Goal: Task Accomplishment & Management: Manage account settings

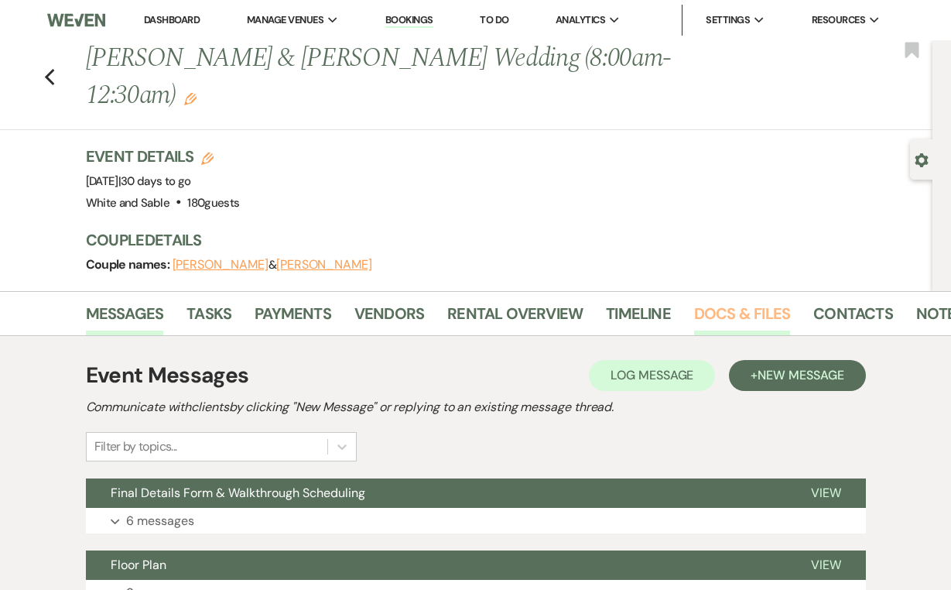
click at [722, 301] on link "Docs & Files" at bounding box center [742, 318] width 96 height 34
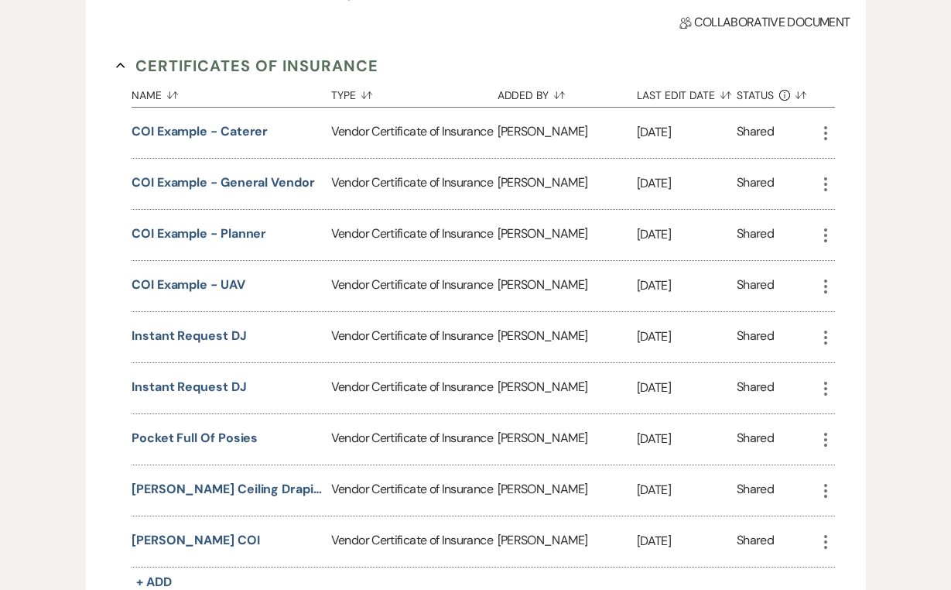
scroll to position [448, 0]
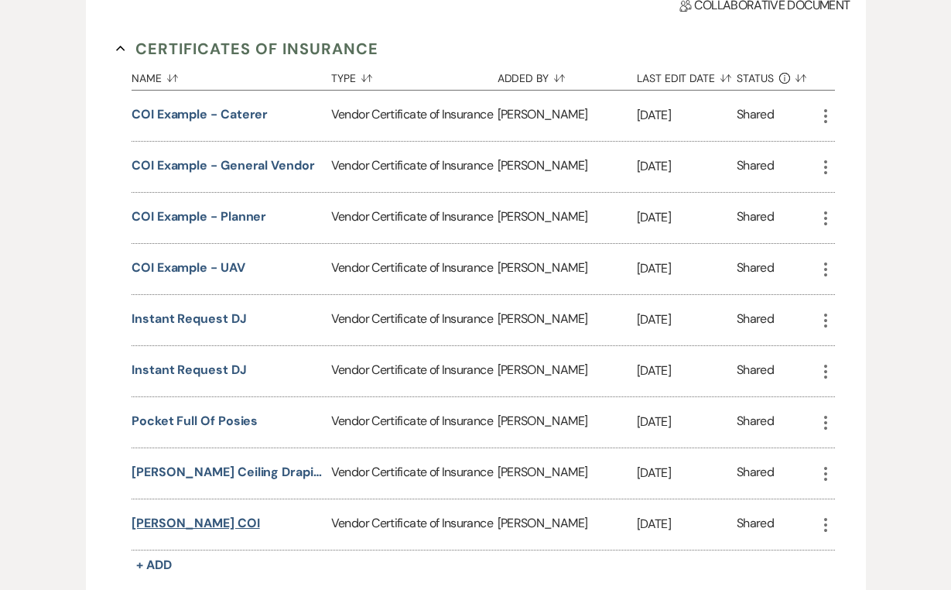
click at [173, 514] on button "[PERSON_NAME] COI" at bounding box center [196, 523] width 128 height 19
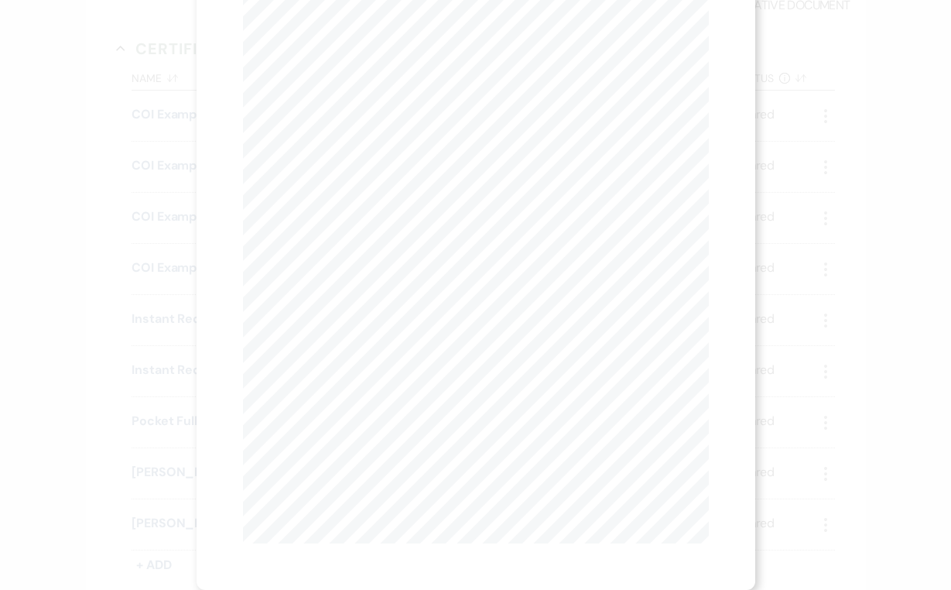
scroll to position [126, 0]
click at [90, 412] on div "X Previous Previous Next Next Page 1 of 3 - Zoom + Download" at bounding box center [475, 295] width 951 height 590
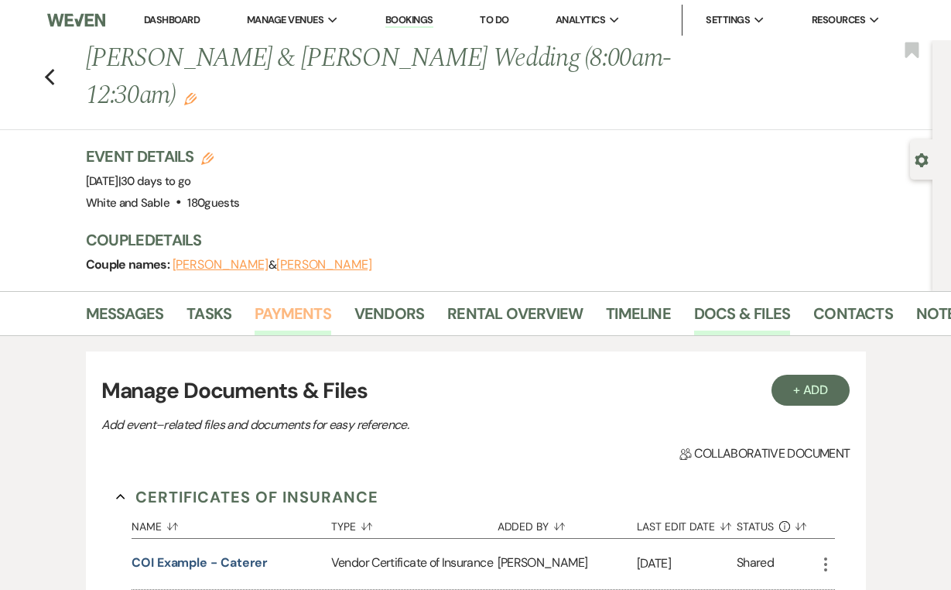
scroll to position [0, 0]
click at [182, 19] on link "Dashboard" at bounding box center [172, 19] width 56 height 13
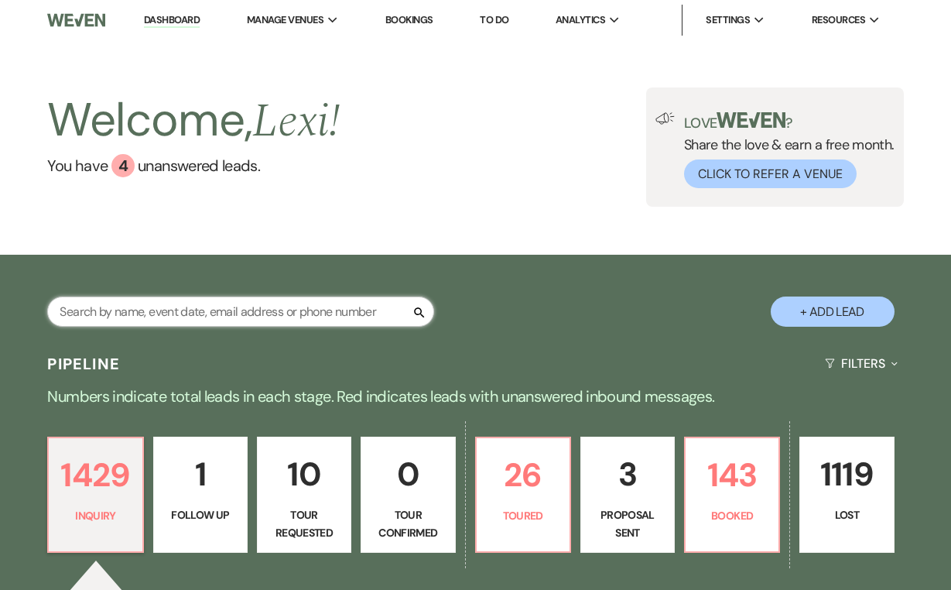
click at [265, 317] on input "text" at bounding box center [240, 311] width 387 height 30
type input "[PERSON_NAME]"
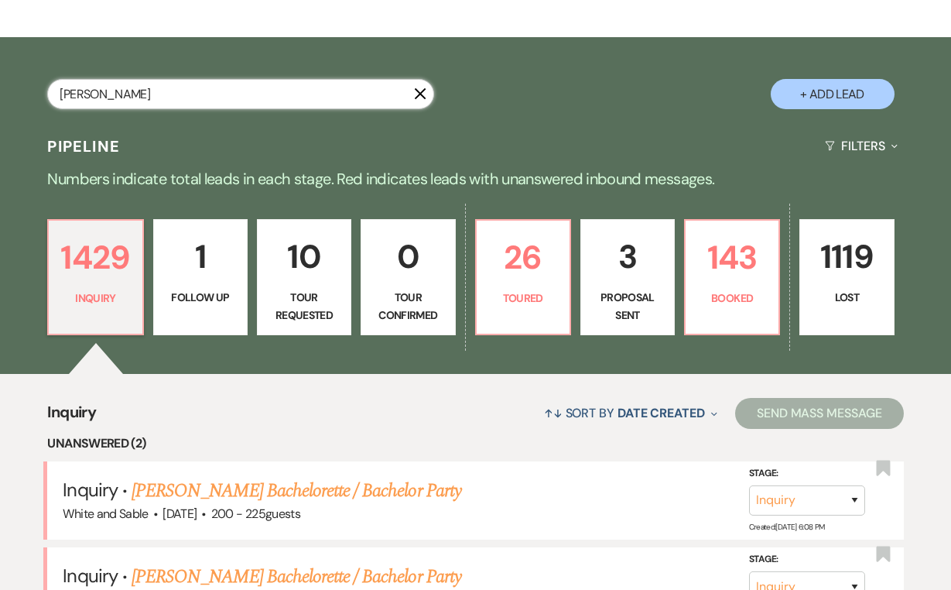
select select "8"
select select "6"
select select "8"
select select "5"
select select "8"
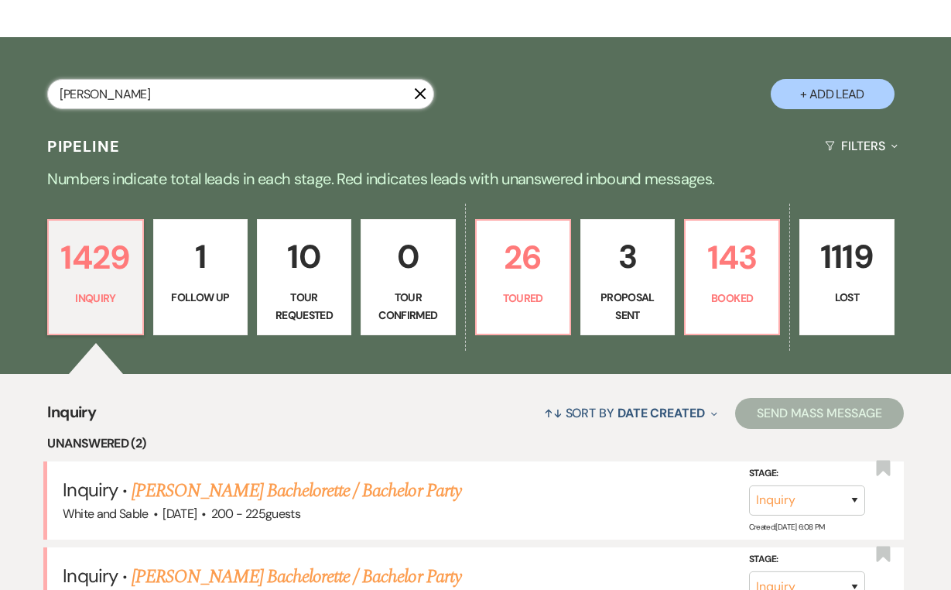
select select "6"
select select "8"
select select "6"
select select "8"
select select "5"
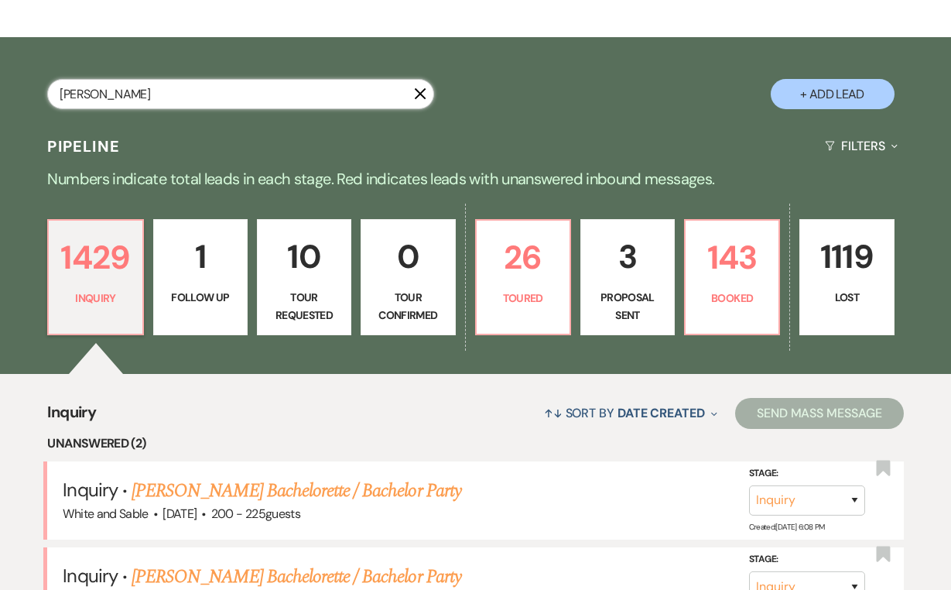
select select "8"
select select "2"
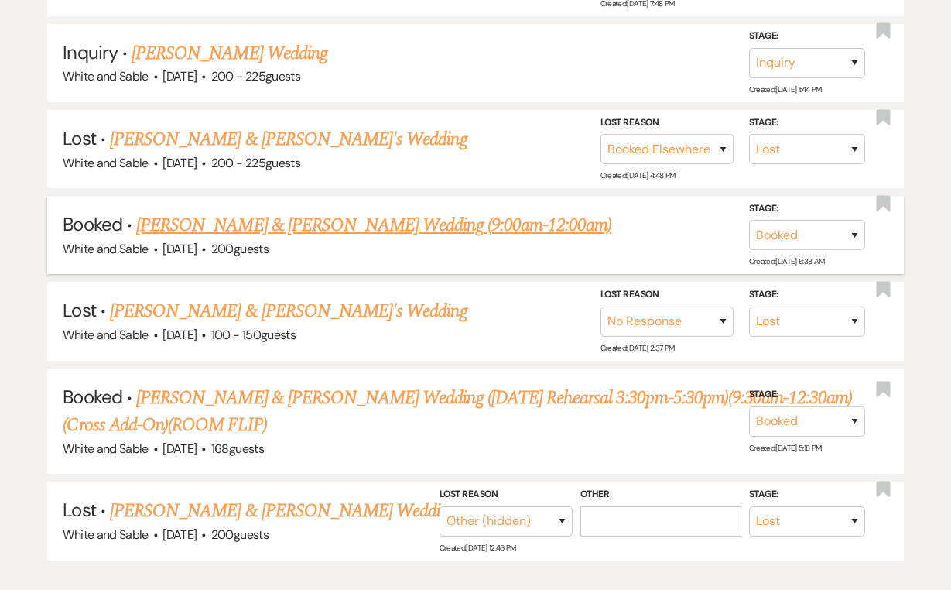
scroll to position [1153, 0]
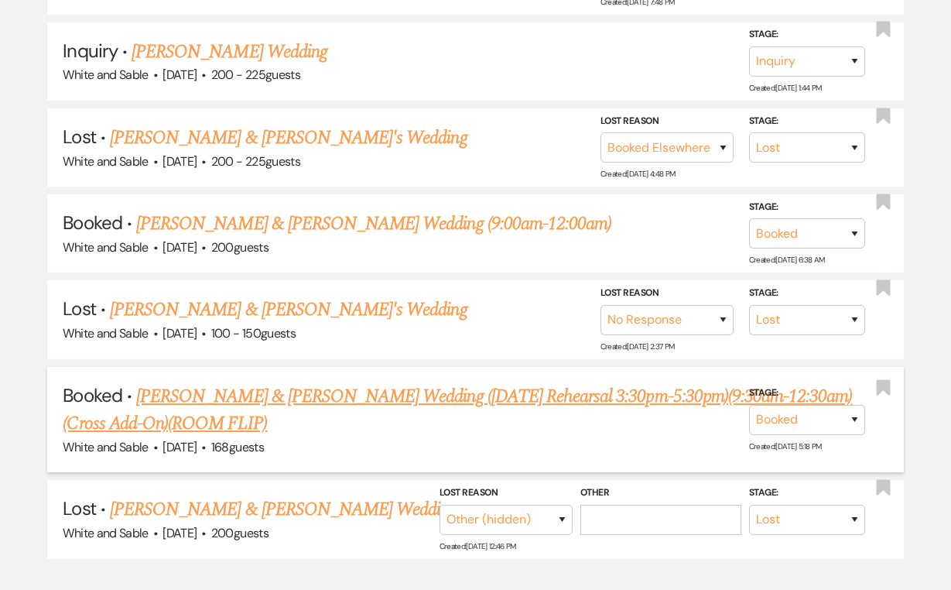
click at [221, 382] on link "[PERSON_NAME] & [PERSON_NAME] Wedding ([DATE] Rehearsal 3:30pm-5:30pm)(9:30am-1…" at bounding box center [457, 410] width 789 height 56
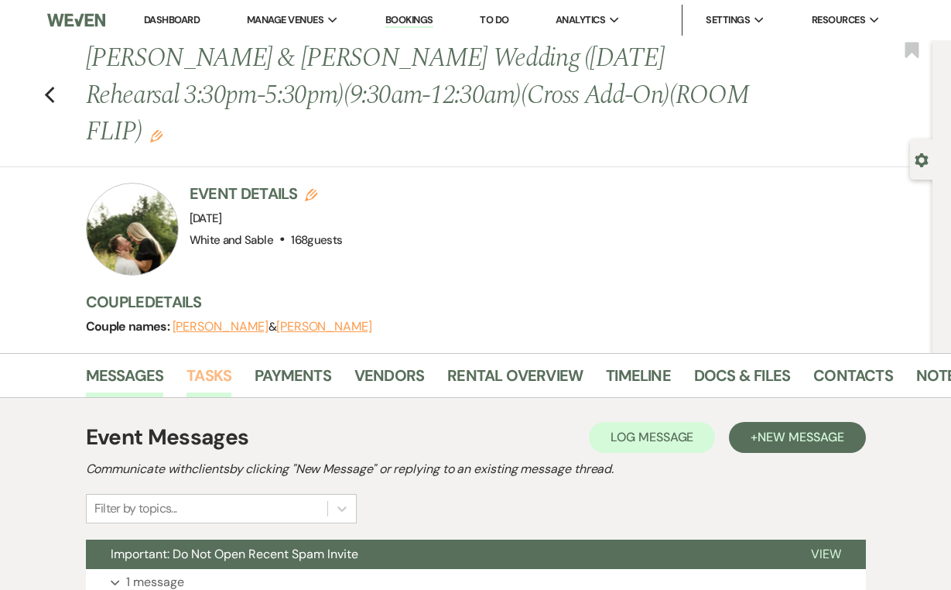
click at [227, 363] on link "Tasks" at bounding box center [208, 380] width 45 height 34
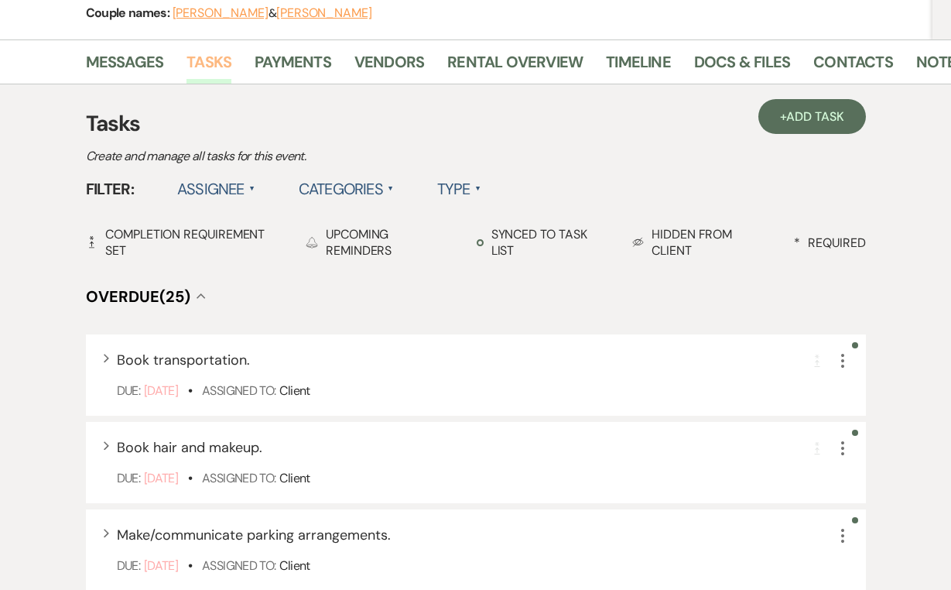
scroll to position [332, 0]
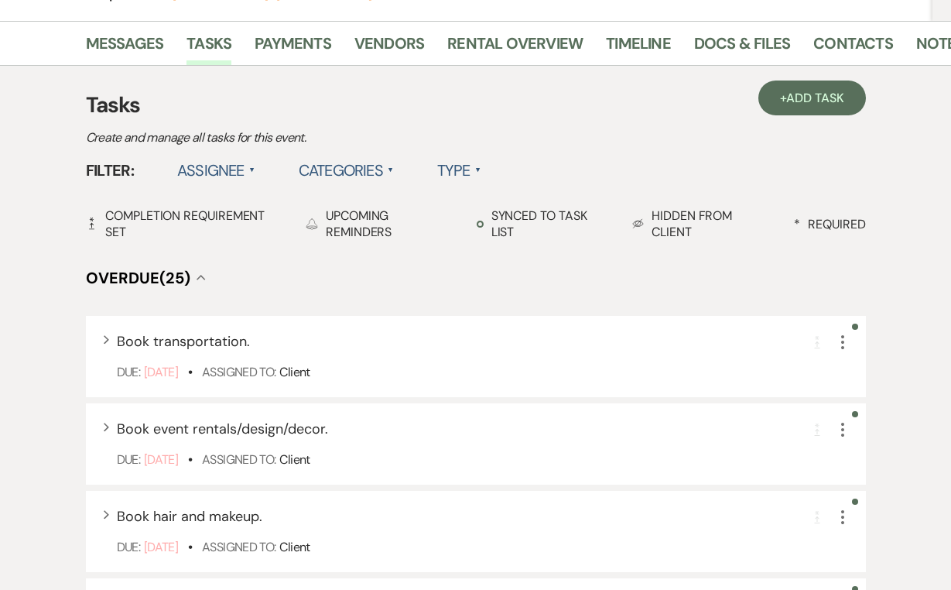
click at [239, 156] on label "Assignee ▲" at bounding box center [216, 170] width 78 height 28
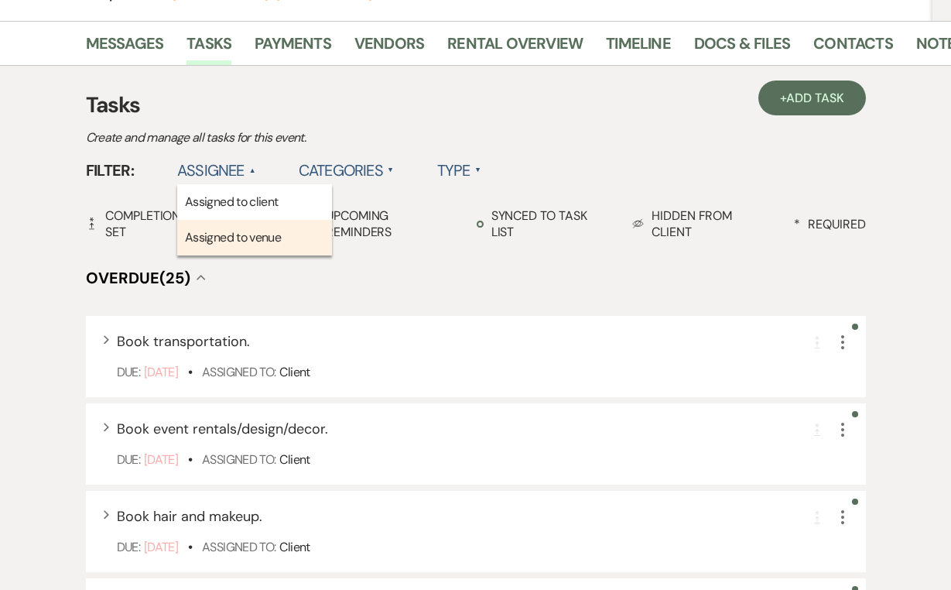
click at [229, 220] on li "Assigned to venue" at bounding box center [254, 238] width 155 height 36
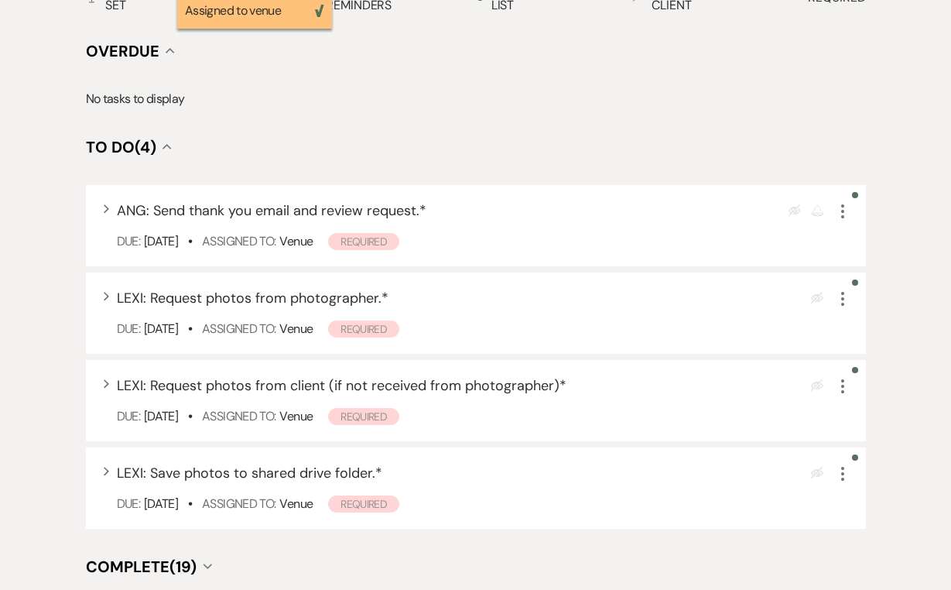
scroll to position [567, 0]
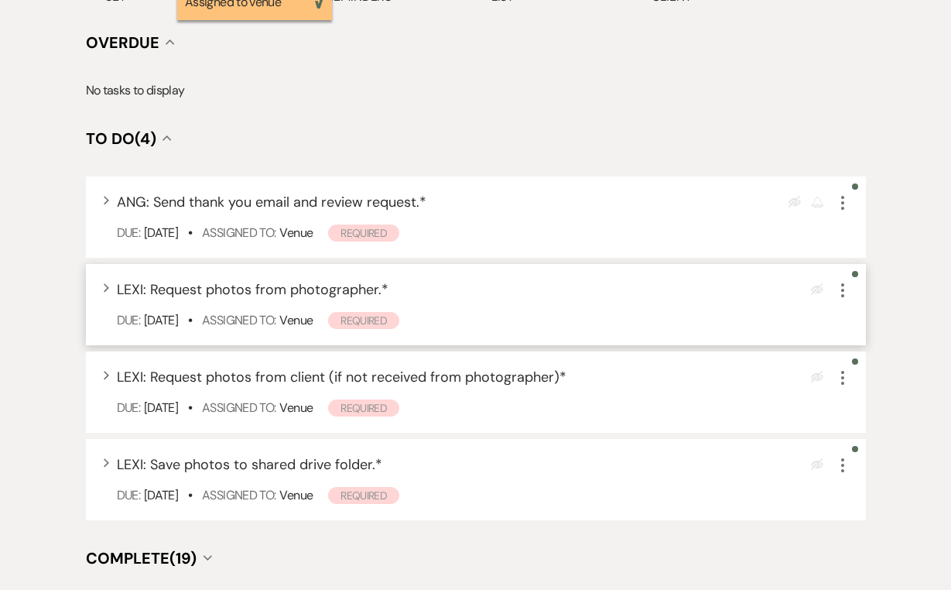
click at [843, 281] on icon "More" at bounding box center [842, 290] width 19 height 19
click at [842, 281] on icon "More" at bounding box center [842, 290] width 19 height 19
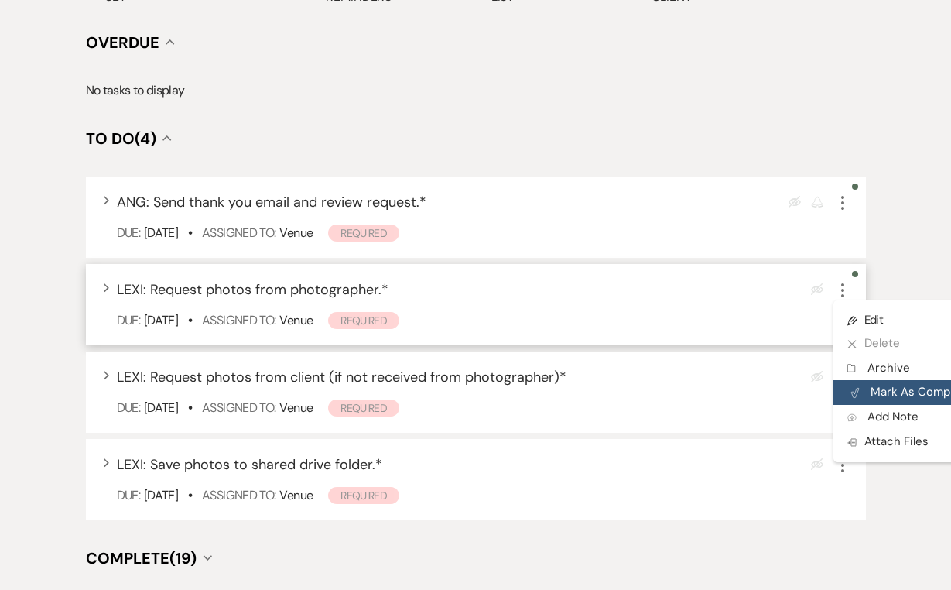
click at [890, 380] on button "Plan Portal Link Mark As Complete" at bounding box center [909, 392] width 152 height 25
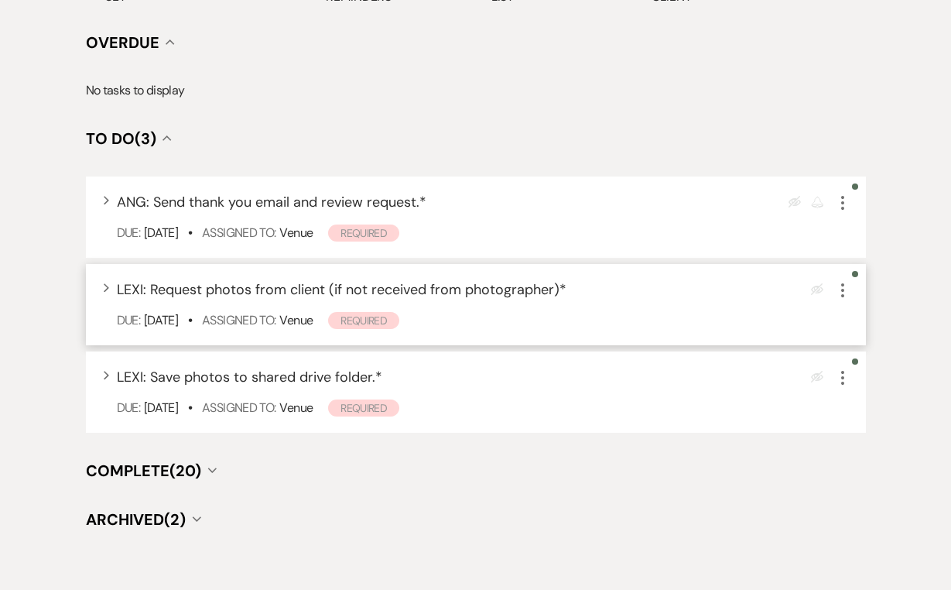
click at [842, 281] on icon "More" at bounding box center [842, 290] width 19 height 19
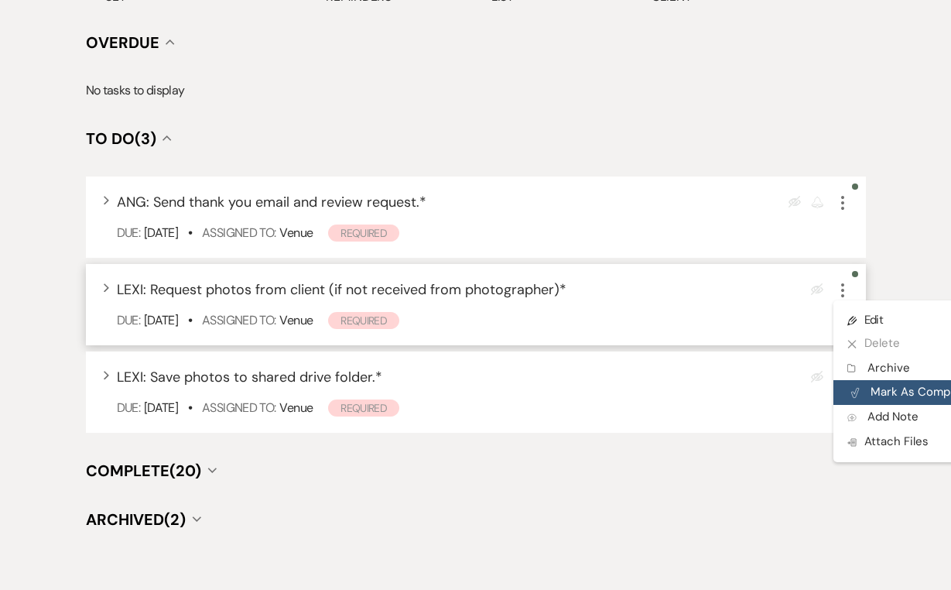
click at [877, 380] on button "Plan Portal Link Mark As Complete" at bounding box center [909, 392] width 152 height 25
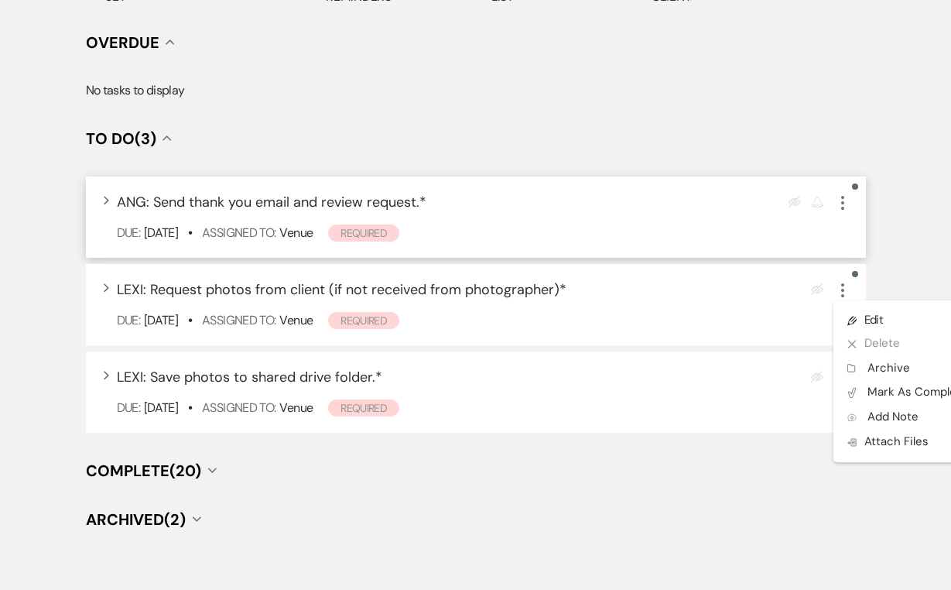
scroll to position [523, 0]
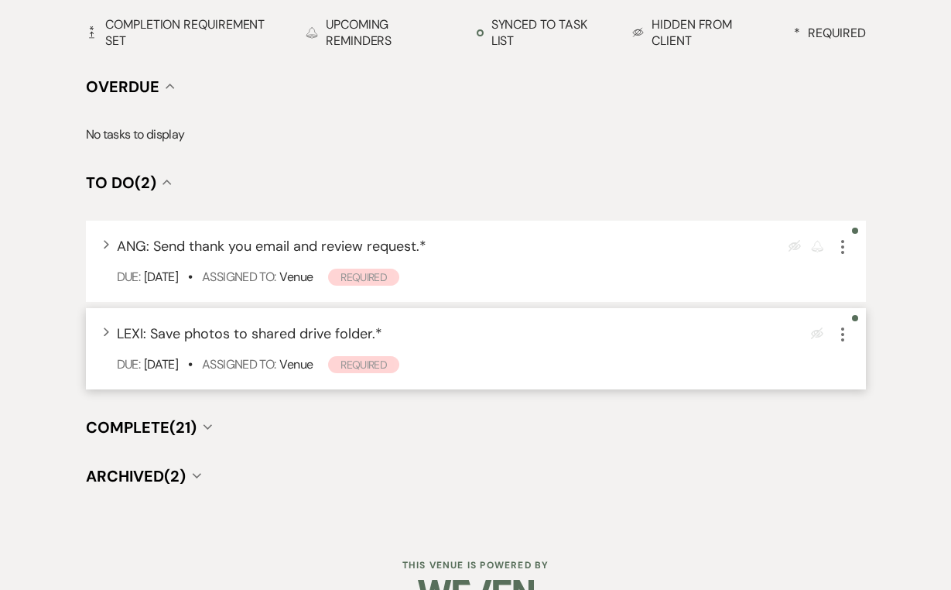
click at [842, 323] on button "More" at bounding box center [842, 333] width 19 height 20
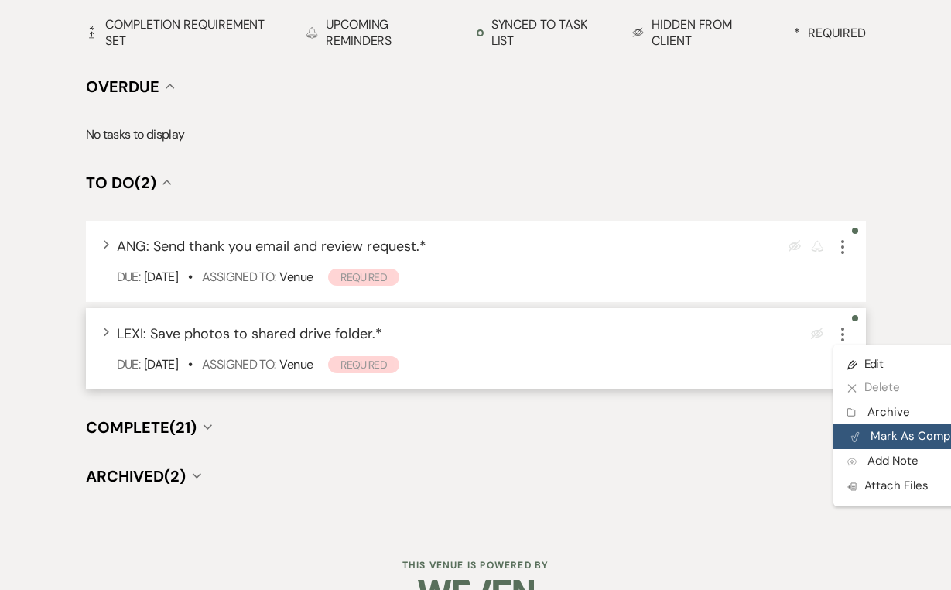
click at [890, 424] on button "Plan Portal Link Mark As Complete" at bounding box center [909, 436] width 152 height 25
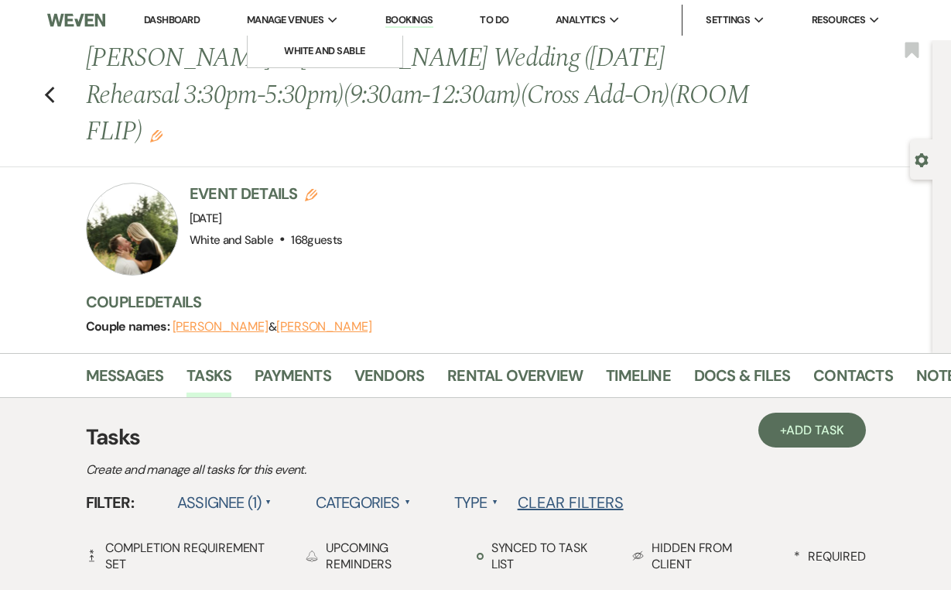
scroll to position [0, 0]
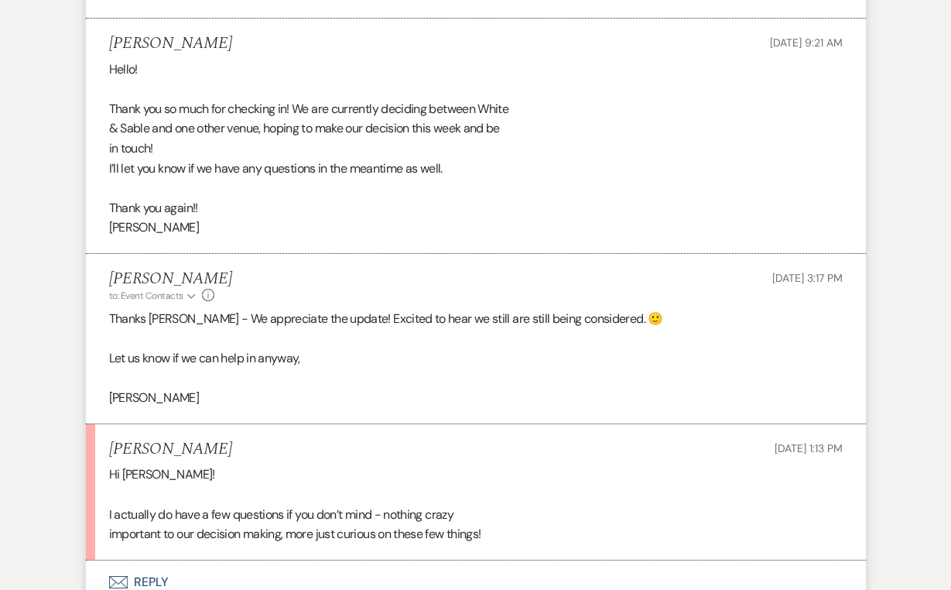
scroll to position [869, 0]
